Goal: Obtain resource: Obtain resource

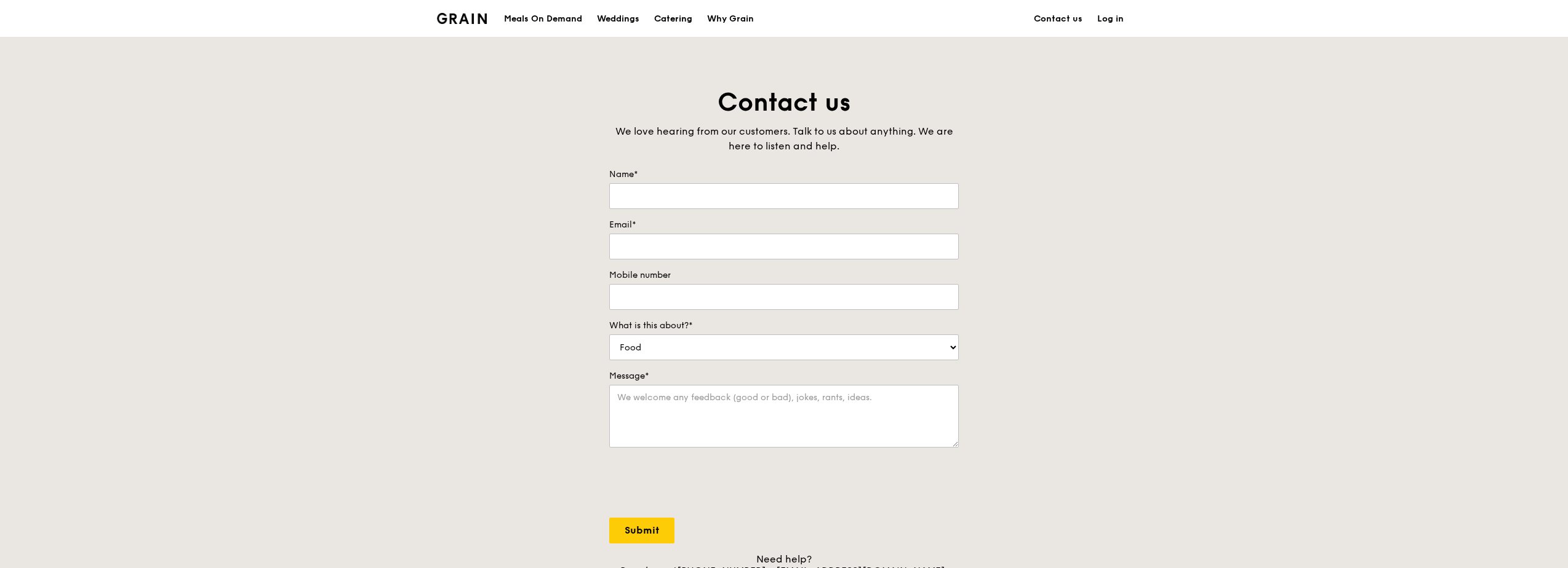
click at [654, 16] on link "Catering" at bounding box center [673, 19] width 53 height 37
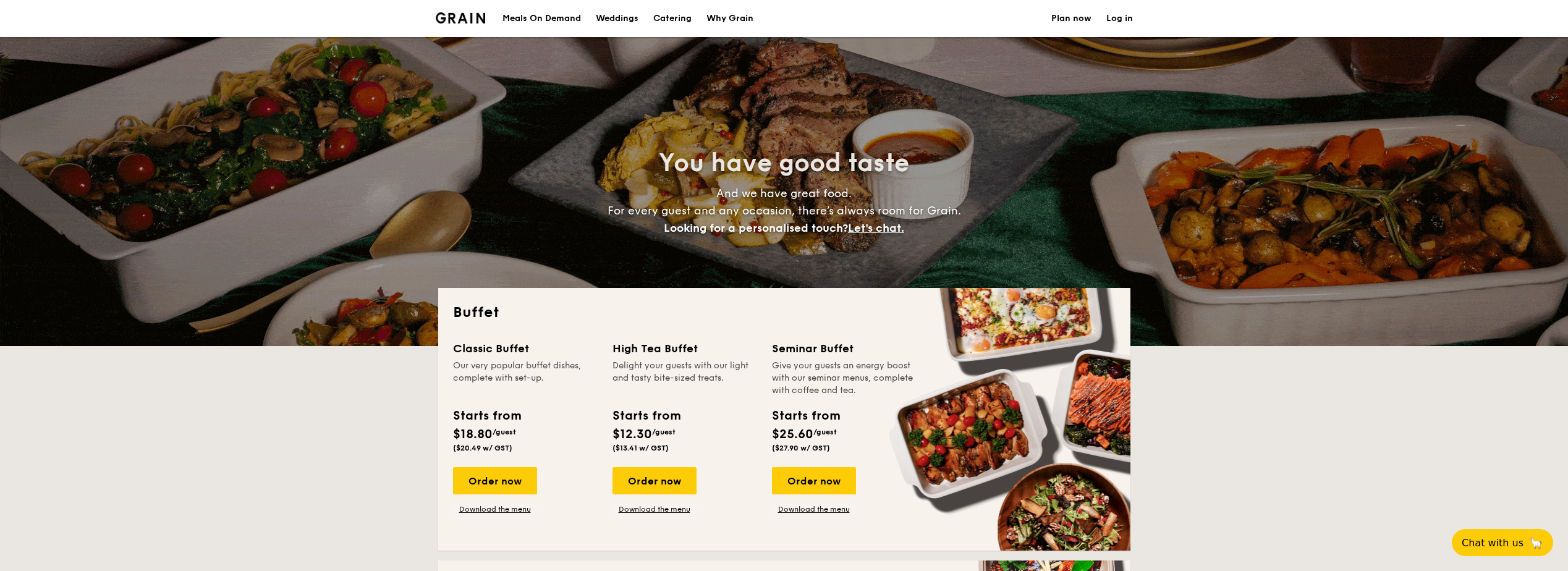
select select
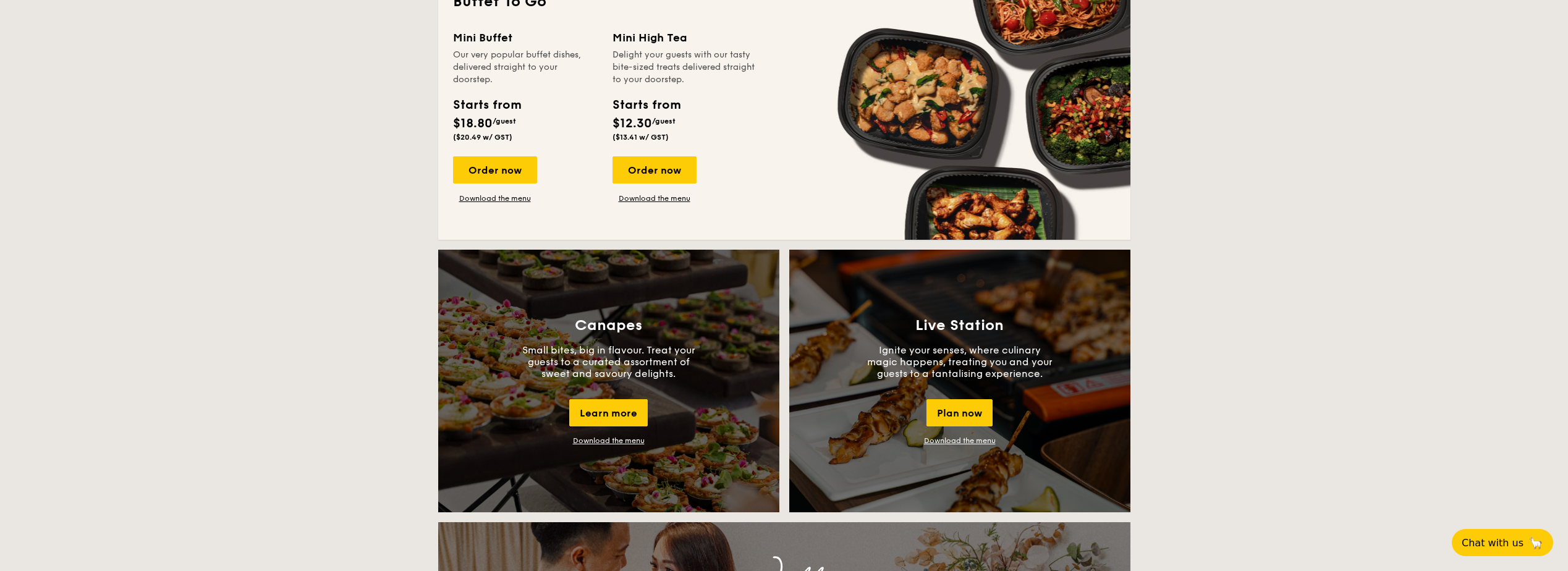
scroll to position [866, 0]
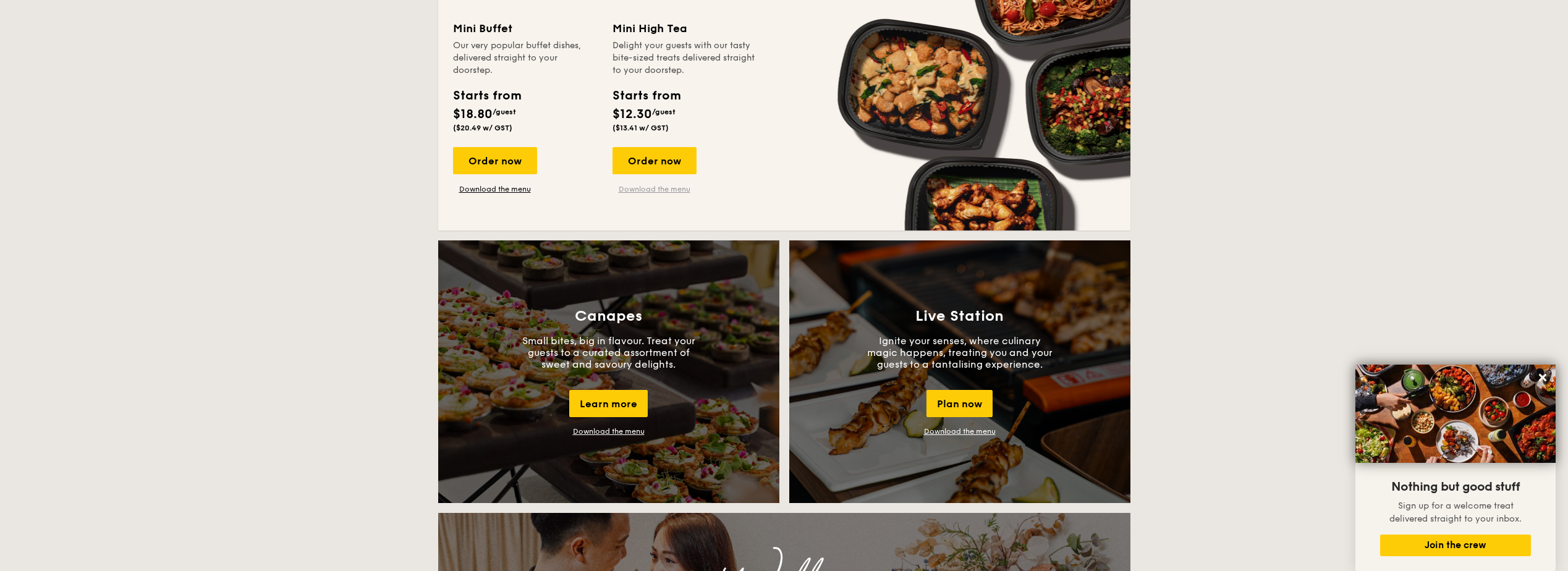
click at [665, 187] on link "Download the menu" at bounding box center [654, 189] width 84 height 10
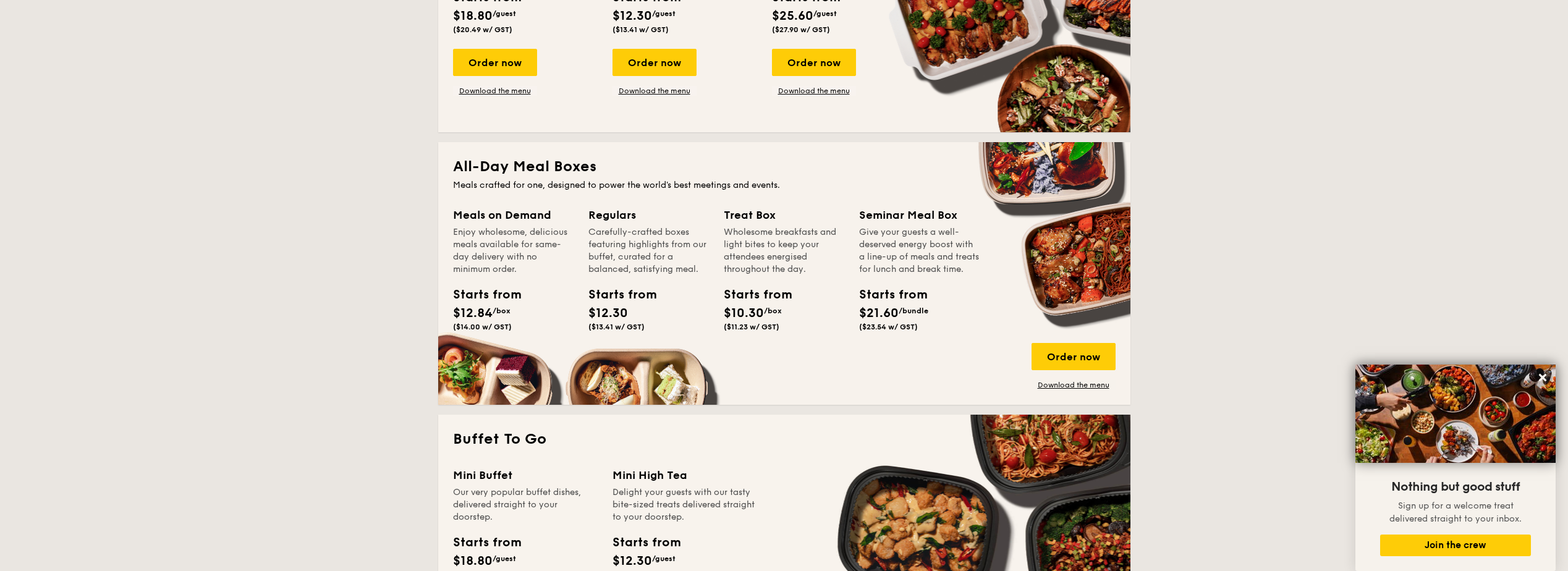
scroll to position [248, 0]
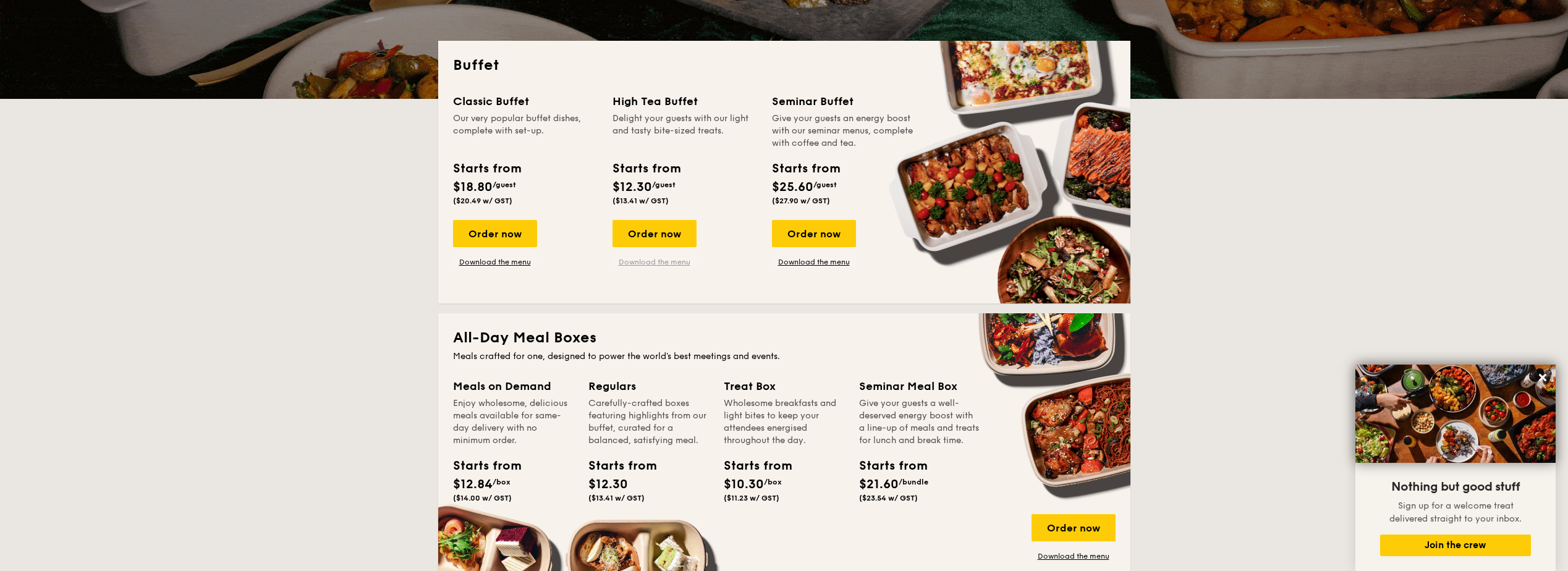
click at [682, 261] on link "Download the menu" at bounding box center [654, 262] width 84 height 10
